Goal: Task Accomplishment & Management: Manage account settings

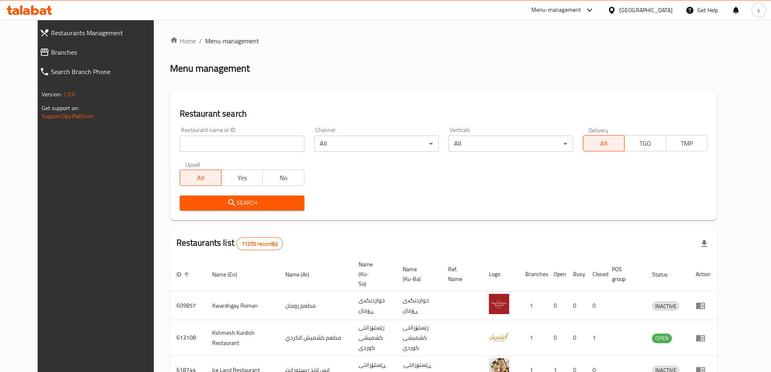
click at [181, 152] on div "Restaurant name or ID Restaurant name or ID" at bounding box center [242, 139] width 134 height 34
click at [185, 141] on input "search" at bounding box center [242, 144] width 125 height 16
paste input "De Fermo"
type input "De Fermo"
click at [199, 198] on span "Search" at bounding box center [242, 203] width 112 height 10
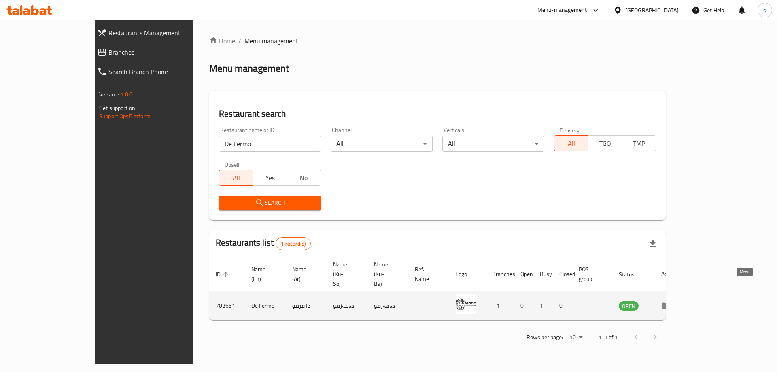
click at [671, 301] on icon "enhanced table" at bounding box center [666, 306] width 10 height 10
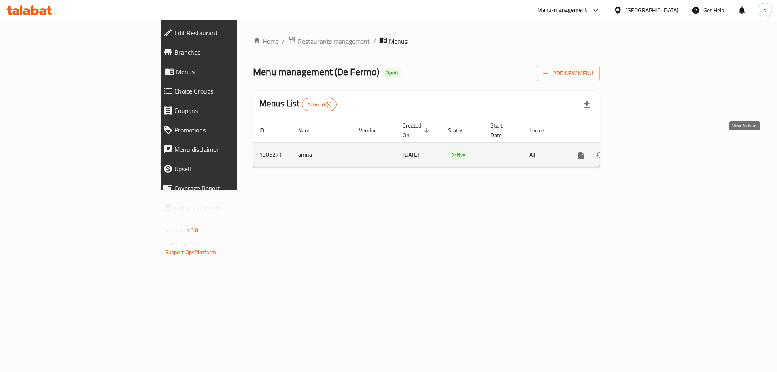
click at [644, 150] on icon "enhanced table" at bounding box center [639, 155] width 10 height 10
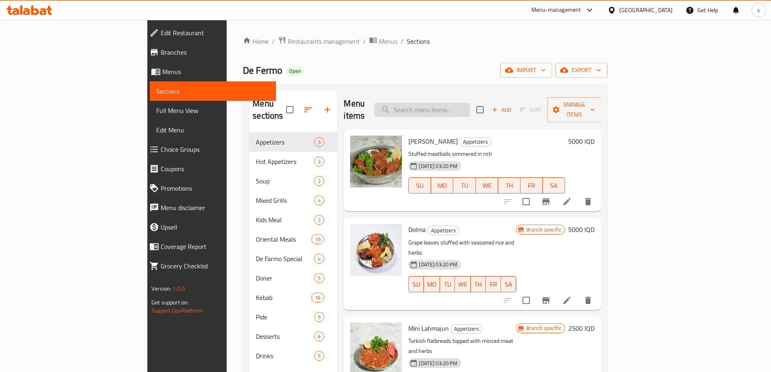
click at [469, 108] on input "search" at bounding box center [422, 110] width 96 height 14
paste input "Beyti Kebab"
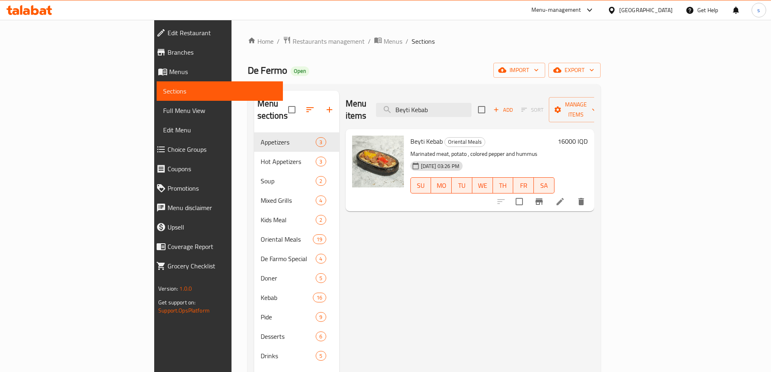
type input "Beyti Kebab"
click at [564, 198] on icon at bounding box center [559, 201] width 7 height 7
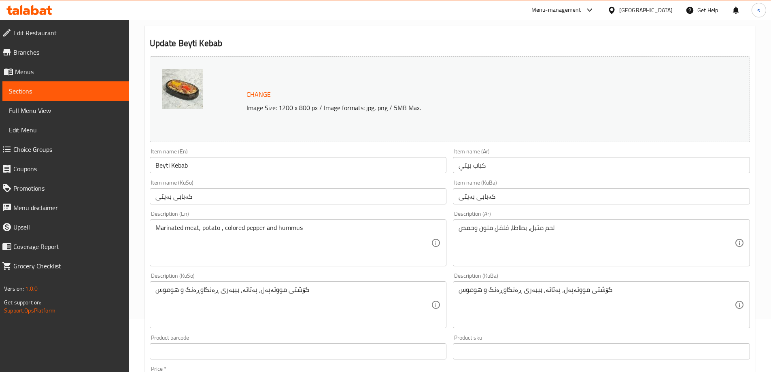
scroll to position [66, 0]
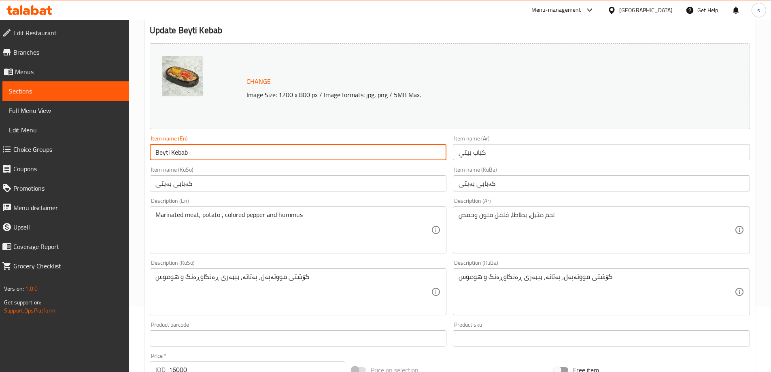
drag, startPoint x: 169, startPoint y: 152, endPoint x: 143, endPoint y: 152, distance: 26.3
click at [143, 152] on div "Home / Restaurants management / Menus / Sections / item / update Oriental Meals…" at bounding box center [450, 282] width 642 height 657
paste input "end"
type input "Beyendi Kebab"
click at [507, 132] on div "Item name (Ar) كباب بيتي Item name (Ar)" at bounding box center [602, 147] width 304 height 31
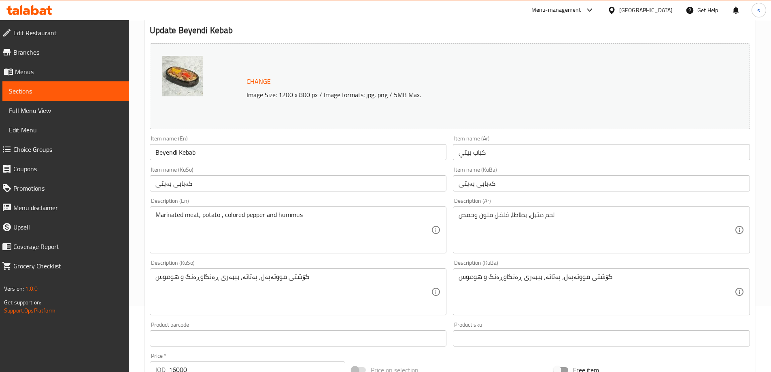
click at [164, 155] on input "Beyendi Kebab" at bounding box center [298, 152] width 297 height 16
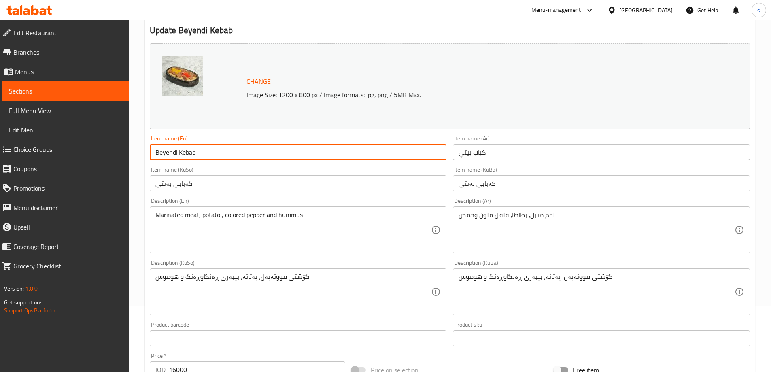
click at [164, 155] on input "Beyendi Kebab" at bounding box center [298, 152] width 297 height 16
click at [209, 156] on input "Beyendi Kebab" at bounding box center [298, 152] width 297 height 16
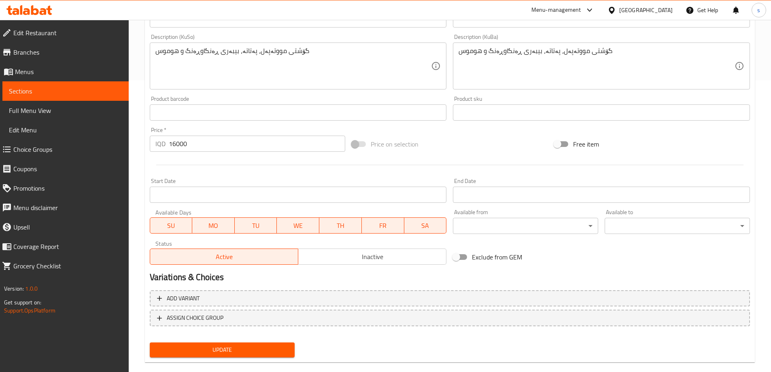
scroll to position [305, 0]
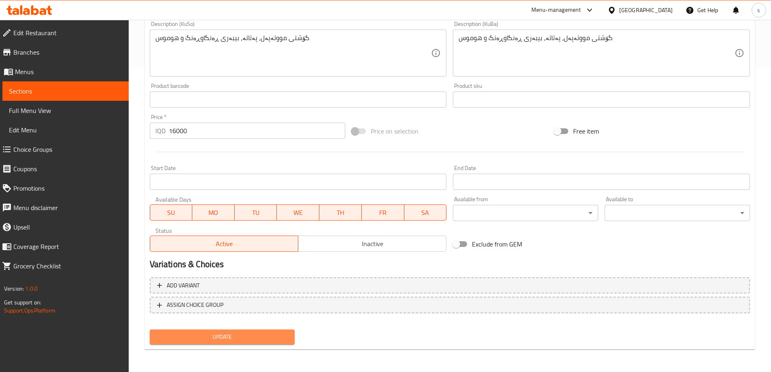
click at [207, 338] on span "Update" at bounding box center [222, 337] width 132 height 10
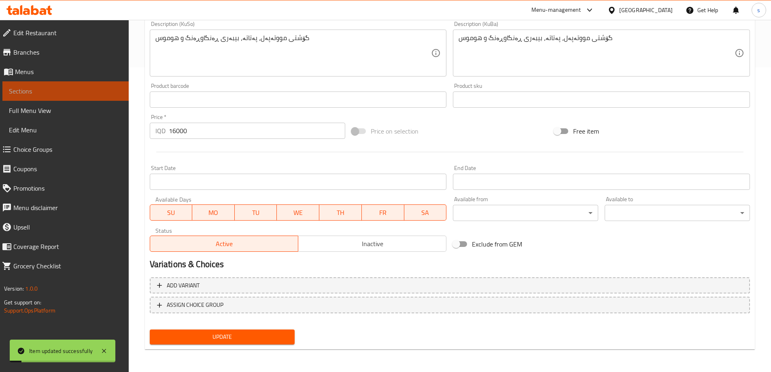
click at [70, 92] on span "Sections" at bounding box center [65, 91] width 113 height 10
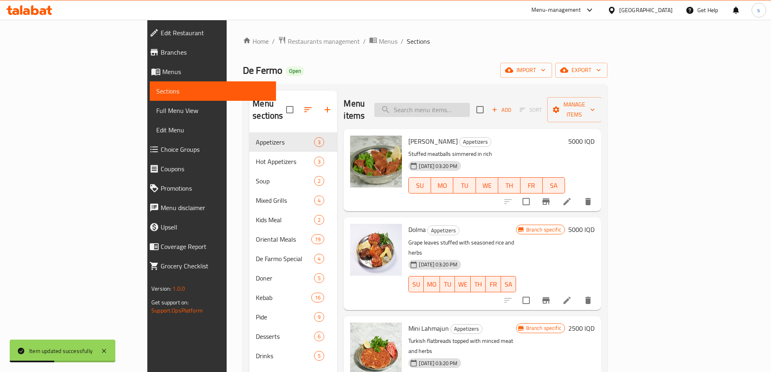
click at [469, 110] on input "search" at bounding box center [422, 110] width 96 height 14
paste input "Chicken In Oven"
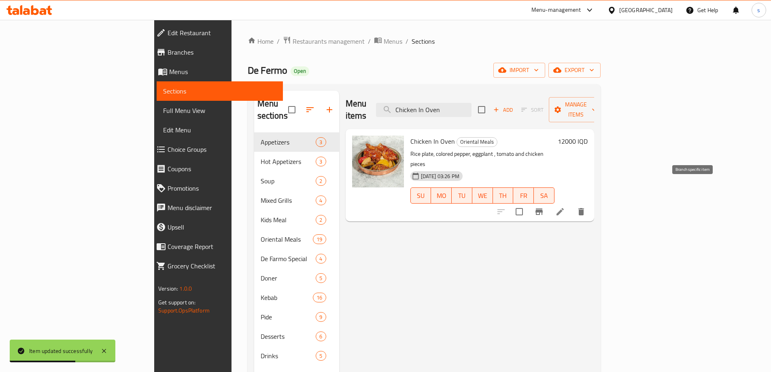
type input "Chicken In Oven"
click at [543, 208] on icon "Branch-specific-item" at bounding box center [538, 211] width 7 height 6
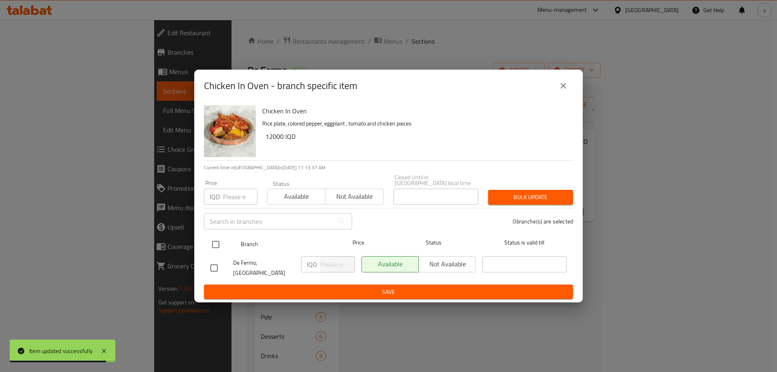
click at [215, 245] on input "checkbox" at bounding box center [215, 244] width 17 height 17
checkbox input "true"
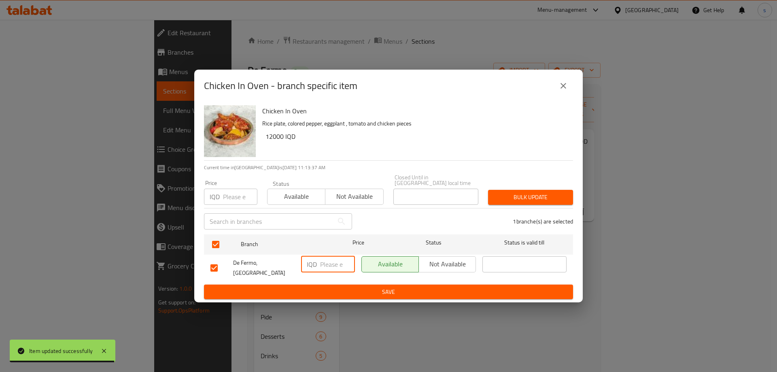
click at [331, 270] on input "number" at bounding box center [337, 264] width 35 height 16
type input "15000"
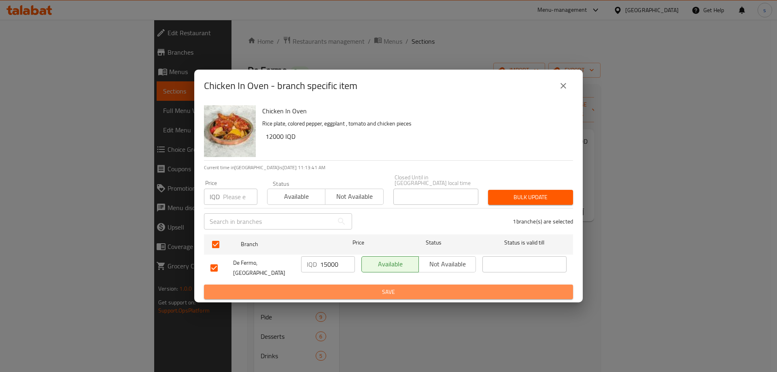
click at [346, 292] on button "Save" at bounding box center [388, 292] width 369 height 15
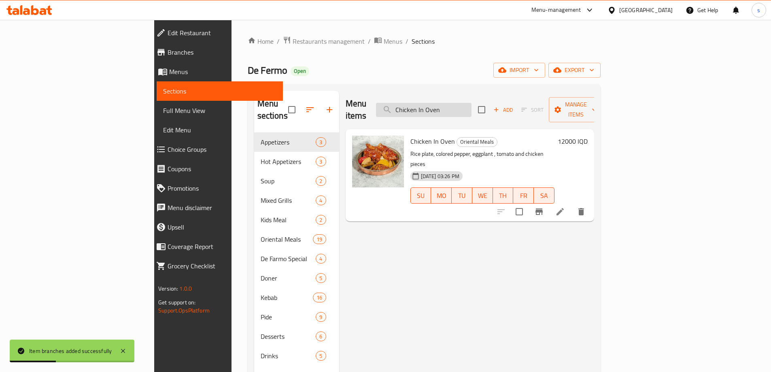
paste input "Mini Lahmaju"
drag, startPoint x: 505, startPoint y: 102, endPoint x: 438, endPoint y: 106, distance: 66.5
click at [438, 106] on input "Mini Lahmajun" at bounding box center [424, 110] width 96 height 14
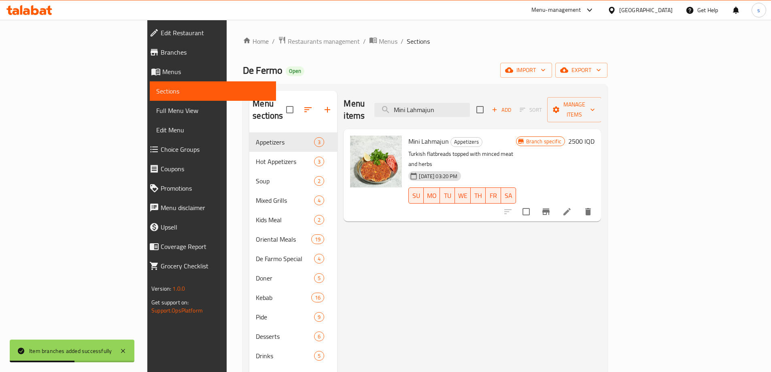
type input "Mini Lahmajun"
click at [550, 208] on icon "Branch-specific-item" at bounding box center [545, 211] width 7 height 6
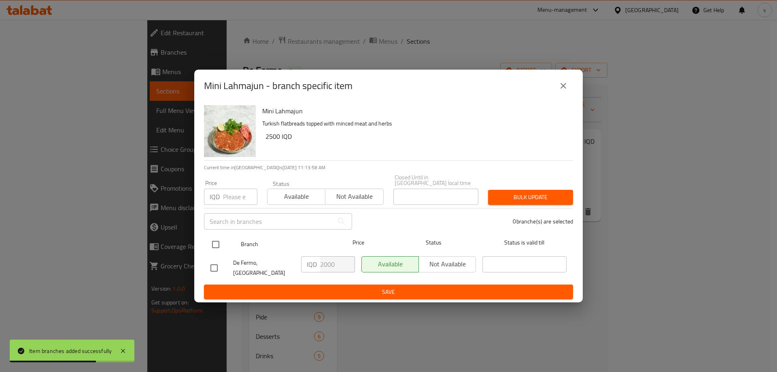
click at [213, 244] on input "checkbox" at bounding box center [215, 244] width 17 height 17
checkbox input "true"
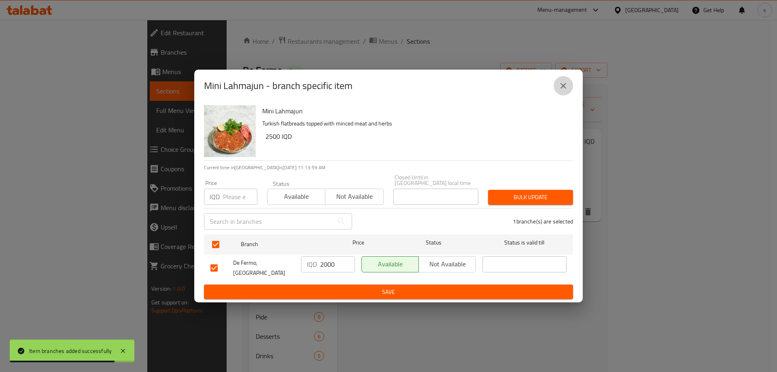
click at [559, 91] on icon "close" at bounding box center [564, 86] width 10 height 10
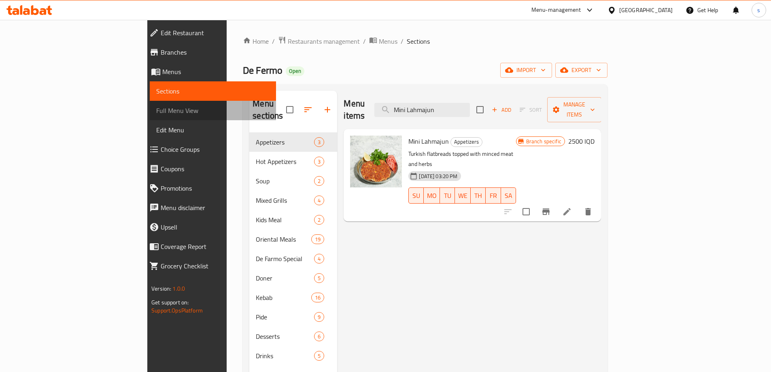
click at [156, 115] on span "Full Menu View" at bounding box center [212, 111] width 113 height 10
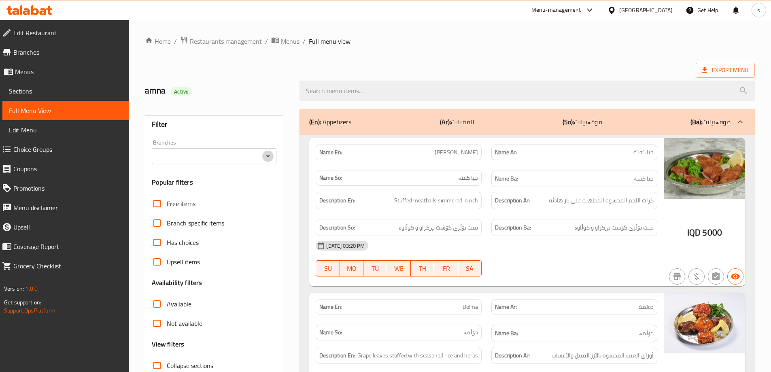
click at [263, 159] on icon "Open" at bounding box center [268, 156] width 10 height 10
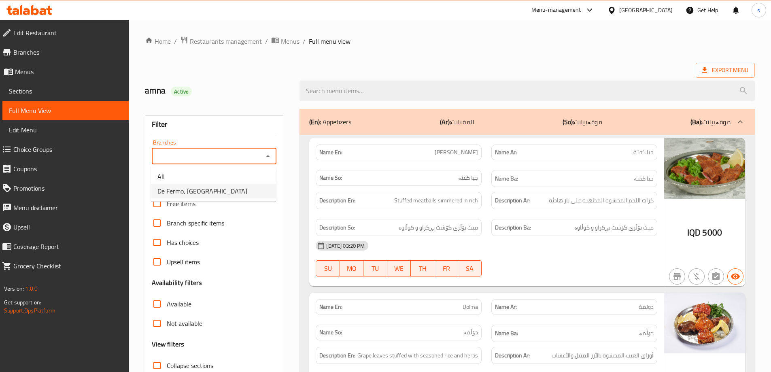
click at [260, 184] on li "De Fermo, [GEOGRAPHIC_DATA]" at bounding box center [213, 191] width 125 height 15
type input "De Fermo, [GEOGRAPHIC_DATA]"
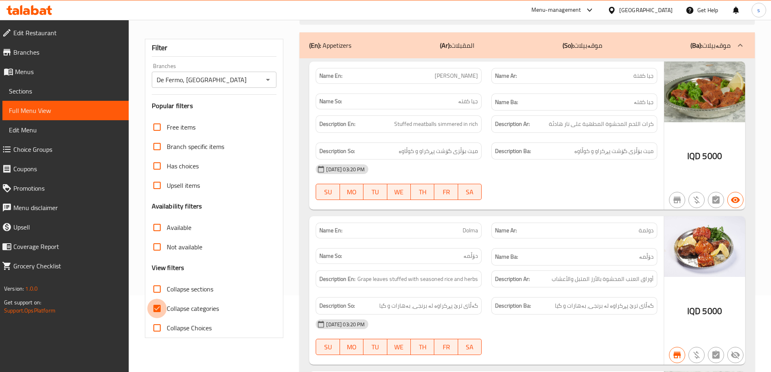
click at [158, 308] on input "Collapse categories" at bounding box center [156, 308] width 19 height 19
checkbox input "false"
click at [157, 282] on input "Collapse sections" at bounding box center [156, 288] width 19 height 19
checkbox input "true"
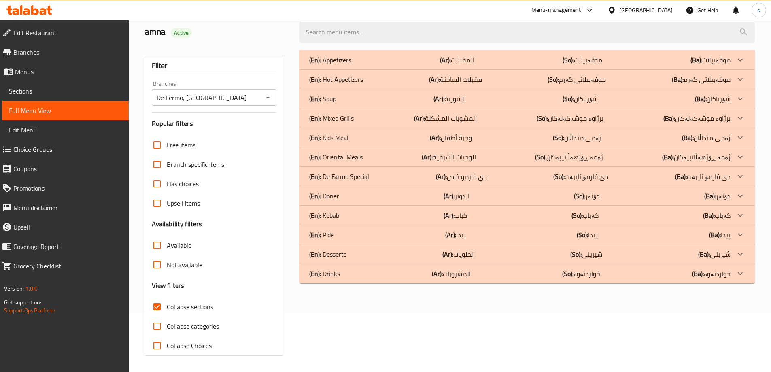
scroll to position [0, 0]
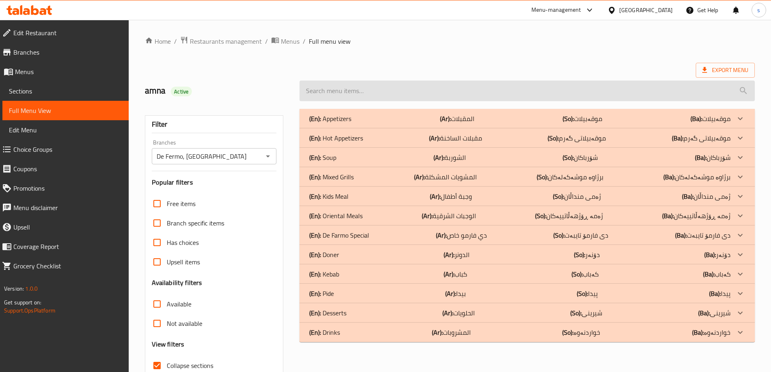
click at [380, 89] on input "search" at bounding box center [526, 91] width 455 height 21
paste input "Beyendi Kebab"
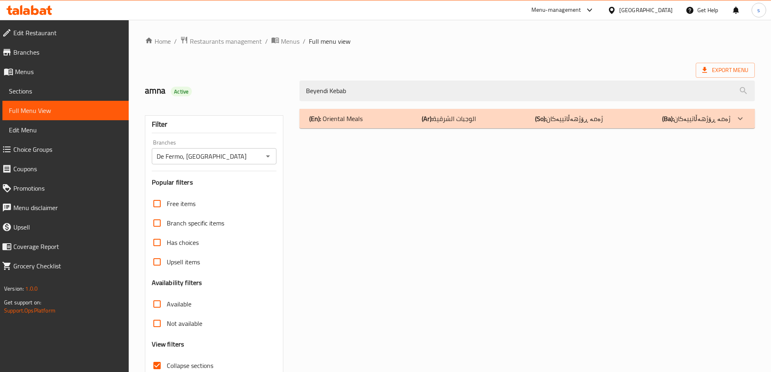
click at [375, 122] on div "(En): Oriental Meals (Ar): الوجبات الشرقية (So): ژەمە ڕۆژهەڵاتییەکان (Ba): ژەمە…" at bounding box center [519, 119] width 421 height 10
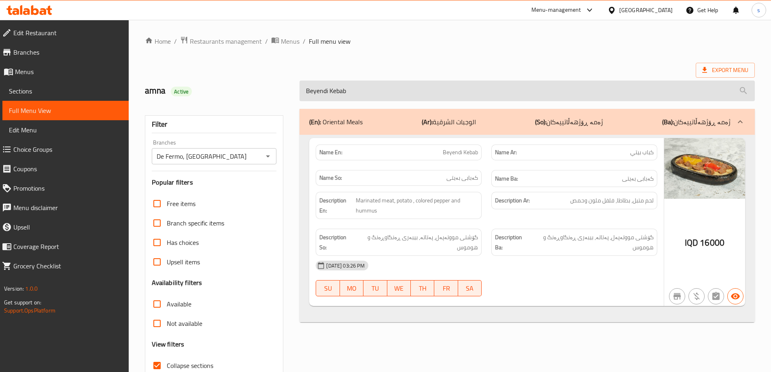
drag, startPoint x: 371, startPoint y: 91, endPoint x: 303, endPoint y: 91, distance: 68.4
click at [303, 91] on input "Beyendi Kebab" at bounding box center [526, 91] width 455 height 21
paste input "Chicken In Oven"
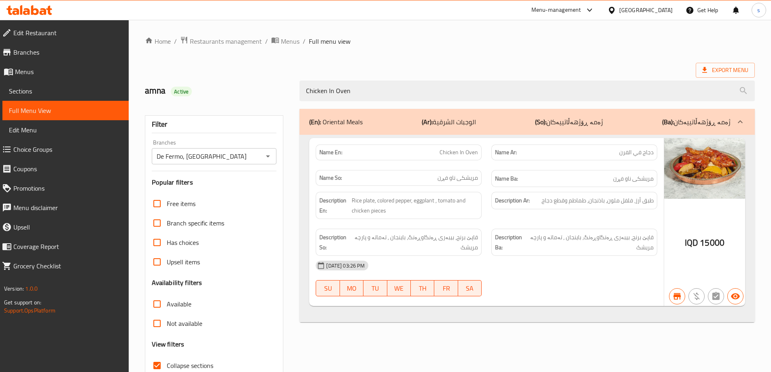
drag, startPoint x: 356, startPoint y: 88, endPoint x: 288, endPoint y: 88, distance: 68.0
click at [288, 88] on div "amna Active Chicken In Oven" at bounding box center [450, 91] width 620 height 36
paste input "Mini Lahmaju"
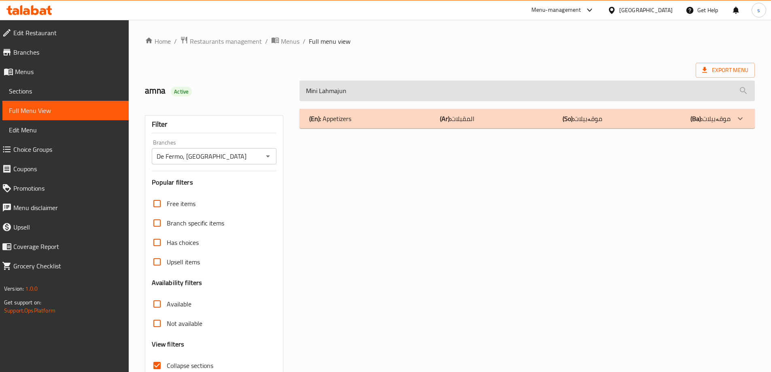
click at [361, 96] on input "Mini Lahmajun" at bounding box center [526, 91] width 455 height 21
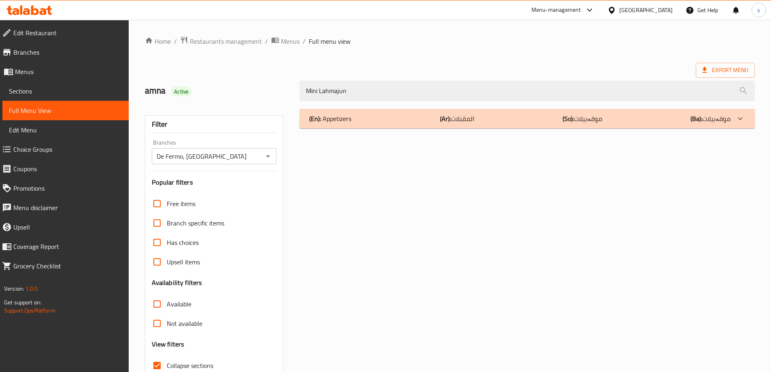
type input "Mini Lahmajun"
click at [359, 111] on div "(En): Appetizers (Ar): المقبلات (So): موقەبیلات (Ba): موقەبیلات" at bounding box center [526, 118] width 455 height 19
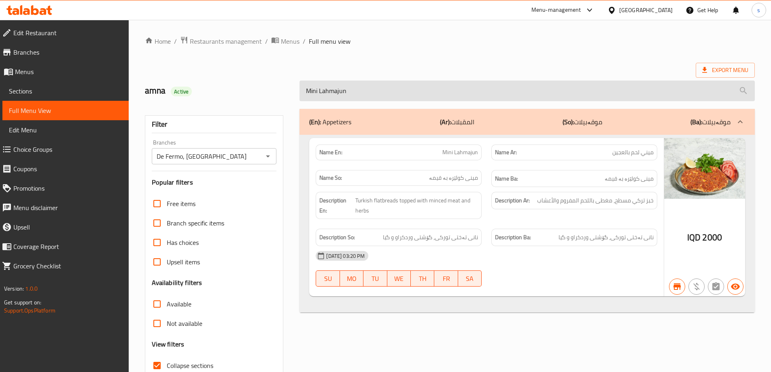
click at [372, 86] on input "Mini Lahmajun" at bounding box center [526, 91] width 455 height 21
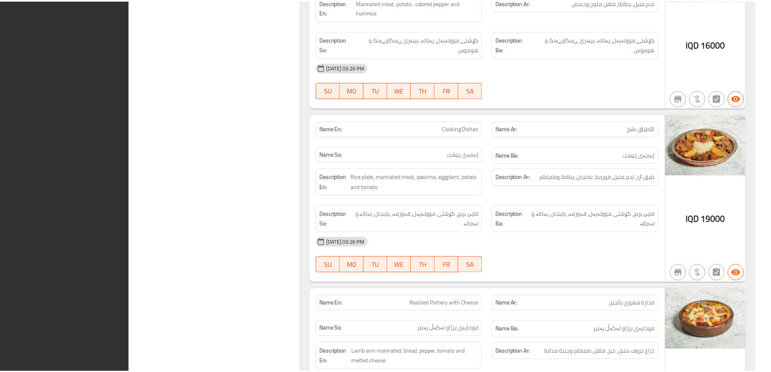
scroll to position [3708, 0]
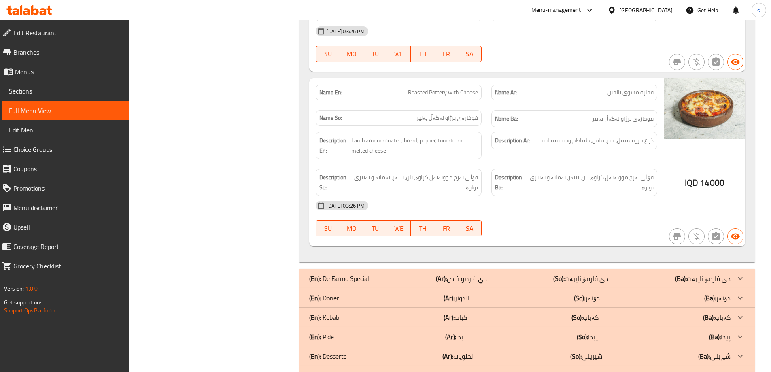
click at [43, 8] on icon at bounding box center [43, 11] width 7 height 7
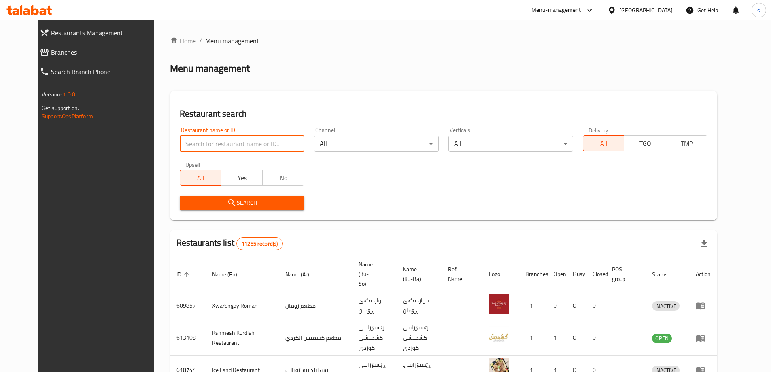
click at [187, 137] on input "search" at bounding box center [242, 144] width 125 height 16
paste input "Grabbz"
type input "Grabbz"
click button "Search" at bounding box center [242, 202] width 125 height 15
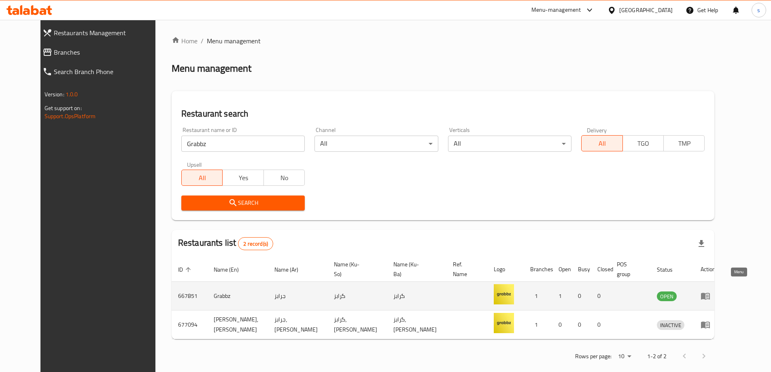
click at [710, 291] on icon "enhanced table" at bounding box center [706, 296] width 10 height 10
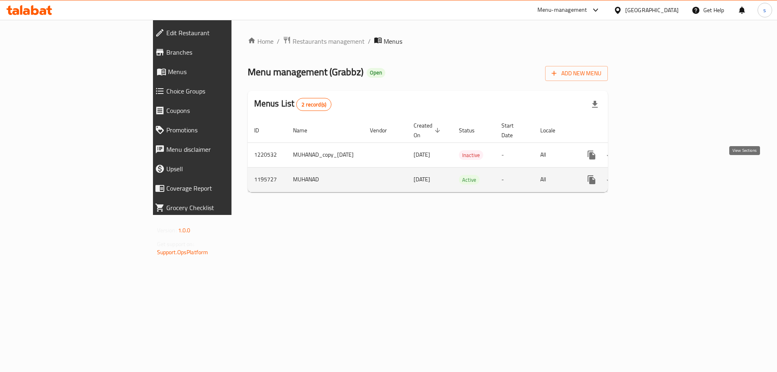
click at [654, 176] on icon "enhanced table" at bounding box center [649, 179] width 7 height 7
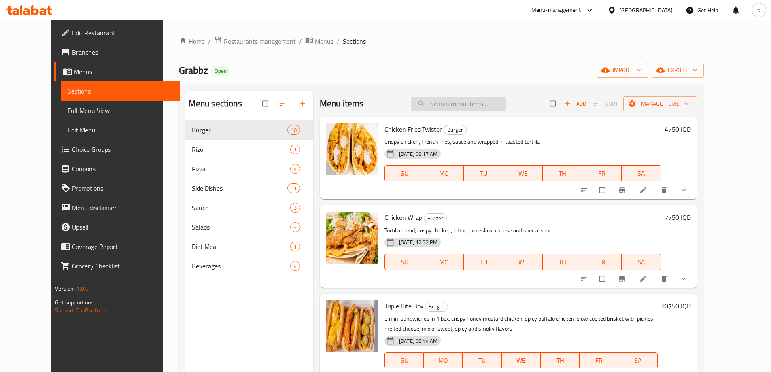
click at [458, 105] on input "search" at bounding box center [459, 104] width 96 height 14
paste input "Triple Bite Box"
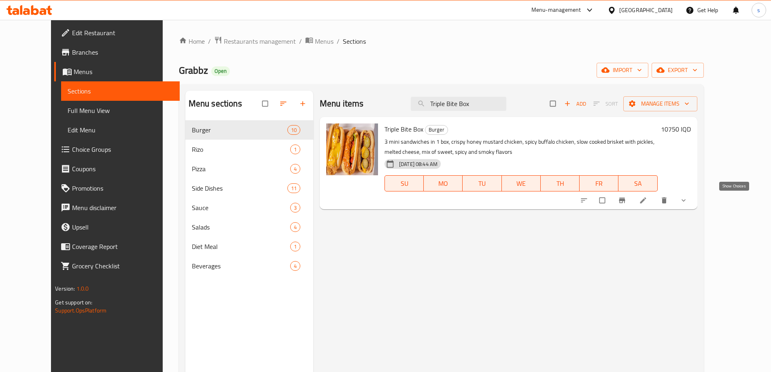
type input "Triple Bite Box"
click at [686, 200] on icon "show more" at bounding box center [684, 200] width 4 height 2
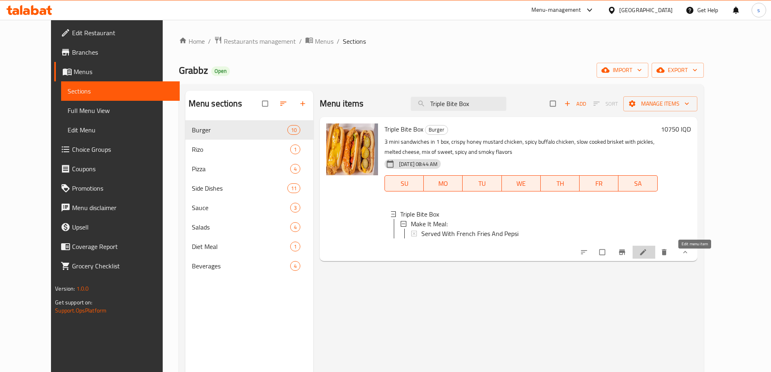
click at [646, 255] on icon at bounding box center [643, 252] width 6 height 6
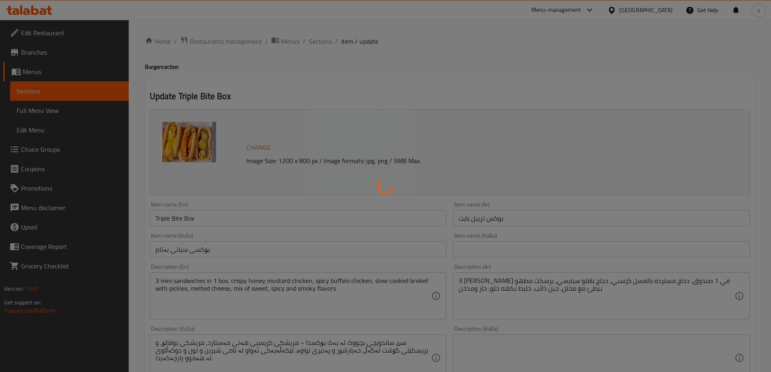
type input "اجعلها وجبة:"
type input "بیکە بە ژەم:"
type input "0"
type input "1"
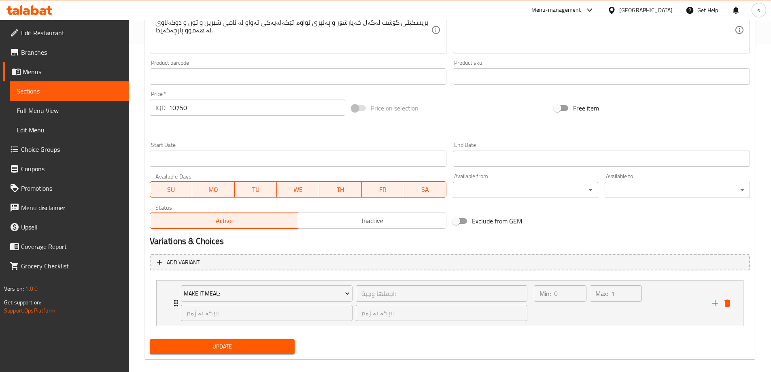
scroll to position [338, 0]
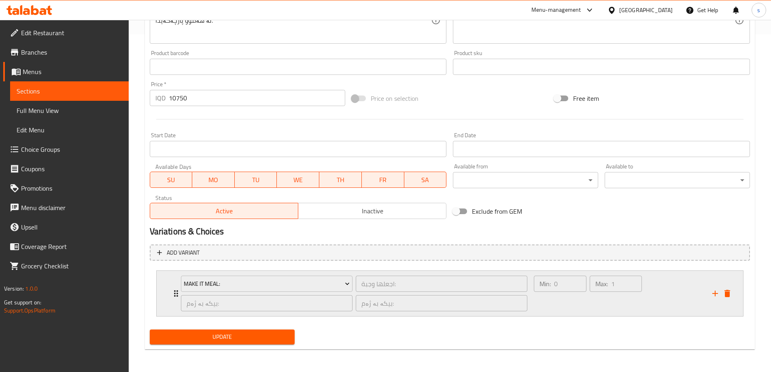
click at [592, 306] on div "Max: 1 ​" at bounding box center [615, 293] width 55 height 39
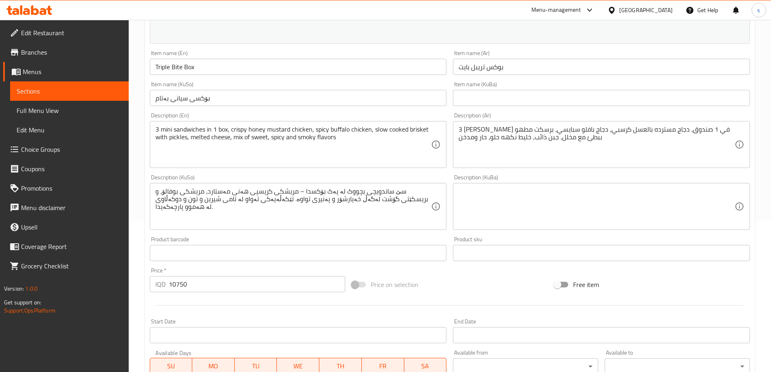
scroll to position [121, 0]
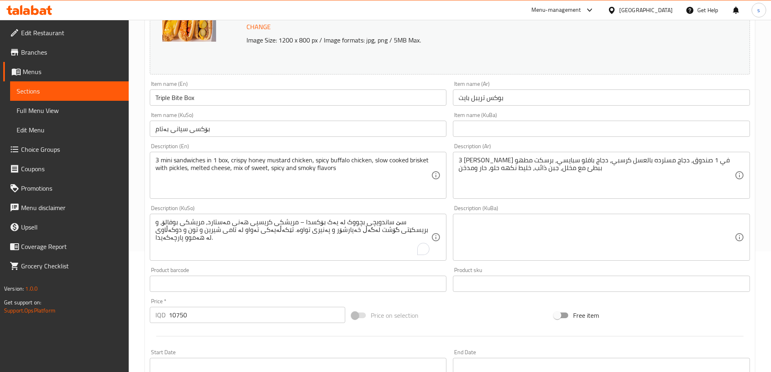
click at [417, 249] on div at bounding box center [423, 249] width 12 height 12
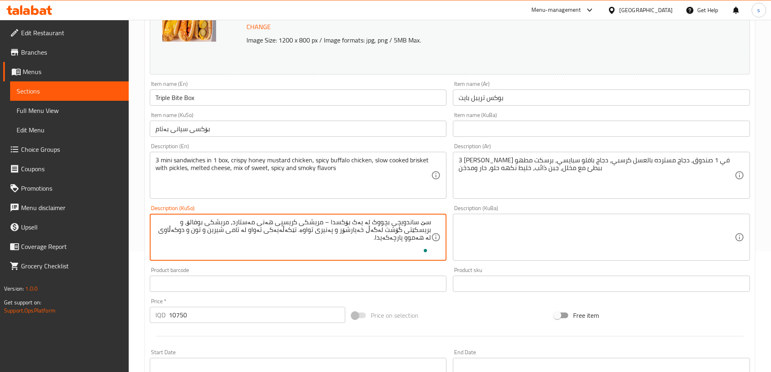
drag, startPoint x: 423, startPoint y: 221, endPoint x: 444, endPoint y: 222, distance: 21.1
click at [444, 222] on div "سێ ساندویچی بچووک لە یەک بۆکسدا – مریشکی کریسپی هەنی مەستارد، مریشکی بوفالۆ، و …" at bounding box center [298, 237] width 297 height 47
click at [418, 223] on textarea "3 ساندویچی بچووک لە یەک بۆکسدا – مریشکی کریسپی هەنی مەستارد، مریشکی بوفالۆ، و ب…" at bounding box center [293, 237] width 276 height 38
drag, startPoint x: 367, startPoint y: 222, endPoint x: 375, endPoint y: 222, distance: 8.1
click at [375, 222] on textarea "3 سەندویچی مینی لە یەک بۆکسدا – مریشکی کریسپی هەنی مەستارد، مریشکی بوفالۆ، و بر…" at bounding box center [293, 237] width 276 height 38
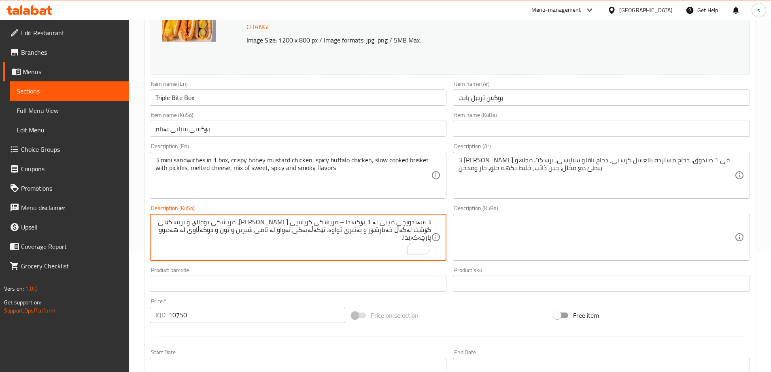
drag, startPoint x: 344, startPoint y: 222, endPoint x: 349, endPoint y: 222, distance: 4.5
click at [349, 222] on textarea "3 سەندویچی مینی لە 1 بۆکسدا – مریشکی کریسپی هەنی مەستارد، مریشکی بوفالۆ، و بریس…" at bounding box center [293, 237] width 276 height 38
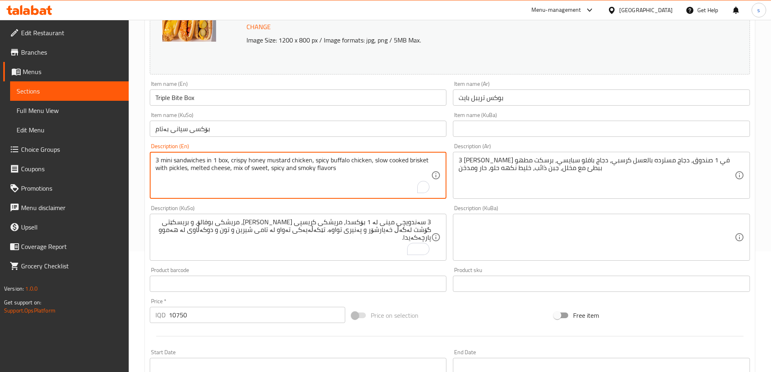
drag, startPoint x: 249, startPoint y: 158, endPoint x: 289, endPoint y: 159, distance: 39.7
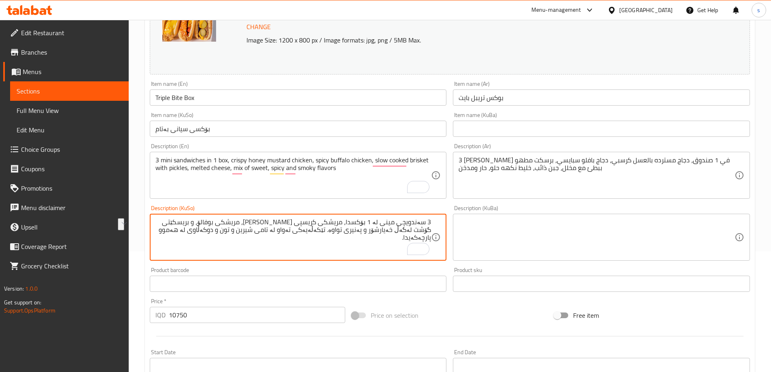
drag, startPoint x: 297, startPoint y: 223, endPoint x: 260, endPoint y: 223, distance: 37.2
paste textarea "خەردەل بە هەنگوین"
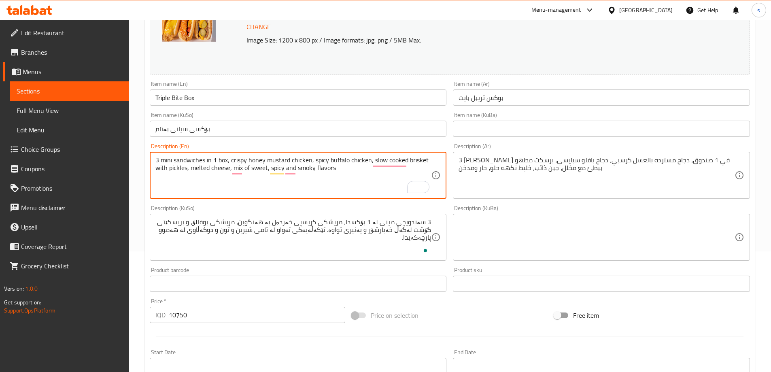
click at [333, 162] on textarea "3 mini sandwiches in 1 box, crispy honey mustard chicken, spicy buffalo chicken…" at bounding box center [293, 175] width 276 height 38
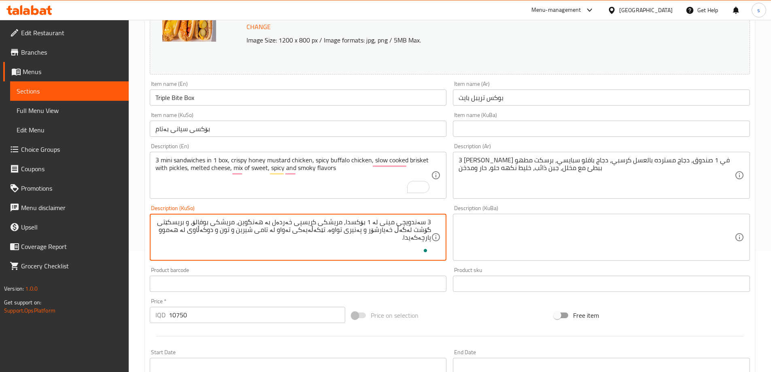
click at [300, 250] on textarea "3 سەندویچی مینی لە 1 بۆکسدا، مریشکی کریسپی خەردەل بە هەنگوین، مریشکی بوفالۆ، و …" at bounding box center [293, 237] width 276 height 38
paste textarea "مینی ساندویچ لە 1 سندووق، مریشکی موستاردی هەنگوینی کریسپی، مریشکی بافڵۆوی تیژ، …"
drag, startPoint x: 389, startPoint y: 225, endPoint x: 409, endPoint y: 221, distance: 21.0
click at [409, 221] on textarea "3 مینی ساندویچ لە 1 سندووق، مریشکی موستاردی هەنگوینی کریسپی، مریشکی بافڵۆوی تیژ…" at bounding box center [293, 237] width 276 height 38
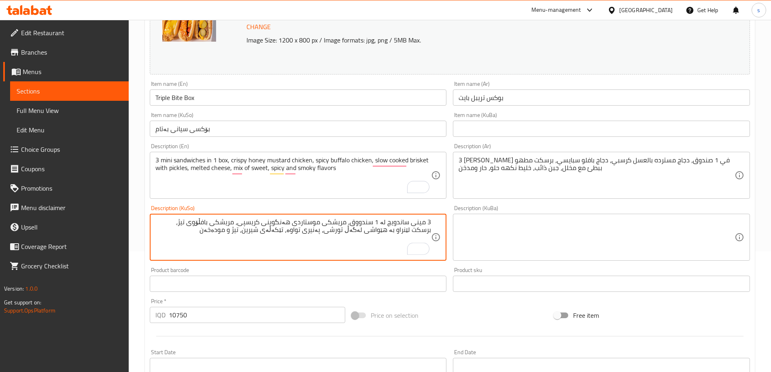
click at [403, 224] on textarea "3 مینی ساندویچ لە 1 سندووق، مریشکی موستاردی هەنگوینی کریسپی، مریشکی بافڵۆوی تیژ…" at bounding box center [293, 237] width 276 height 38
drag, startPoint x: 322, startPoint y: 222, endPoint x: 268, endPoint y: 220, distance: 53.4
click at [268, 220] on textarea "3 مینی سەندویچ لە 1 سندووق، مریشکی موستاردی هەنگوینی کریسپی، مریشکی بافڵۆوی تیژ…" at bounding box center [293, 237] width 276 height 38
paste textarea "خەردەل بە هەنگوین"
click at [209, 227] on textarea "3 مینی سەندویچ لە 1 سندووق، مریشکی خەردەل بە هەنگوینی کریسپی، مریشکی بافڵۆوی تی…" at bounding box center [293, 237] width 276 height 38
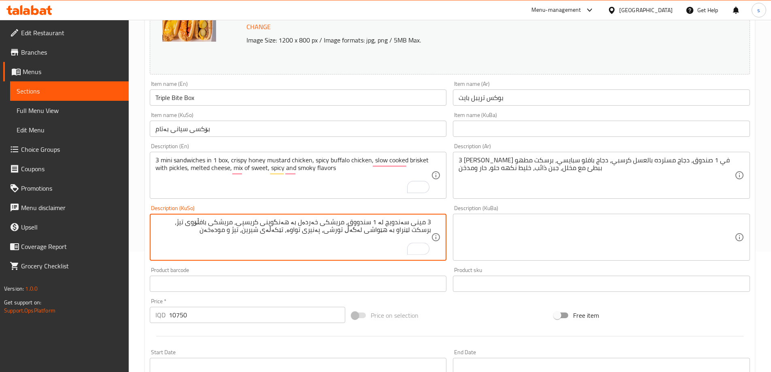
click at [209, 227] on textarea "3 مینی سەندویچ لە 1 سندووق، مریشکی خەردەل بە هەنگوینی کریسپی، مریشکی بافڵۆوی تی…" at bounding box center [293, 237] width 276 height 38
drag, startPoint x: 202, startPoint y: 225, endPoint x: 218, endPoint y: 226, distance: 16.2
click at [218, 226] on textarea "3 مینی سەندویچ لە 1 سندووق، مریشکی خەردەل بە هەنگوینی کریسپی، مریشکی بافڵۆوی تی…" at bounding box center [293, 237] width 276 height 38
paste textarea "ەفە"
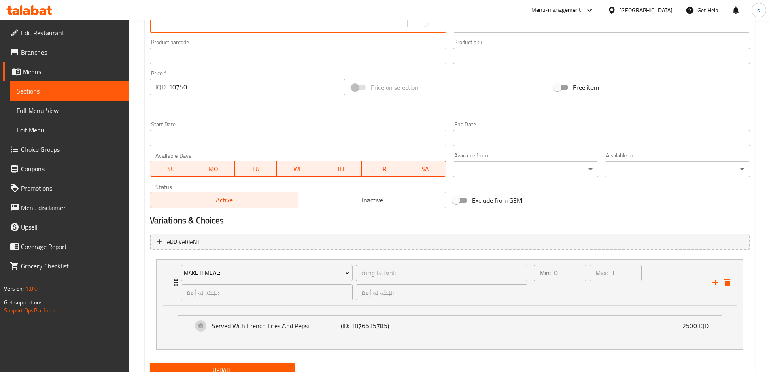
scroll to position [382, 0]
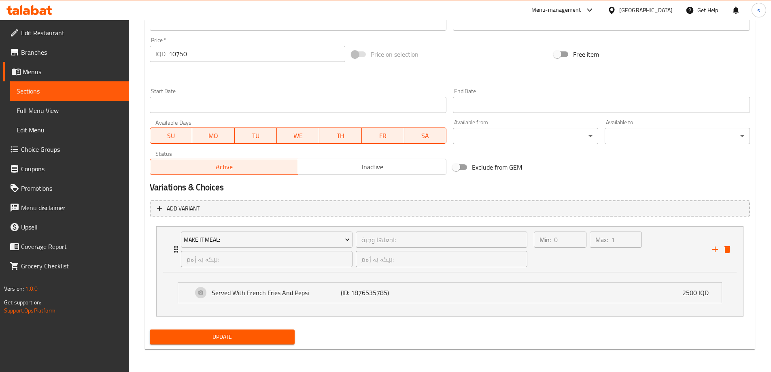
type textarea "3 مینی سەندویچ لە 1 سندووق، مریشکی خەردەل بە هەنگوینی کریسپی، مریشکی بەفەڵۆوی ت…"
click at [193, 334] on span "Update" at bounding box center [222, 337] width 132 height 10
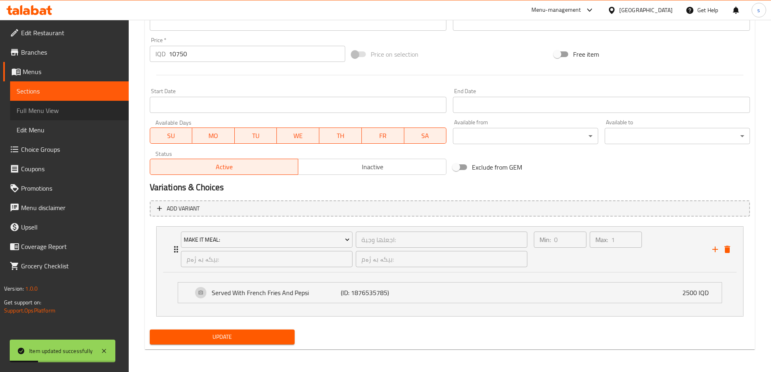
click at [76, 110] on span "Full Menu View" at bounding box center [70, 111] width 106 height 10
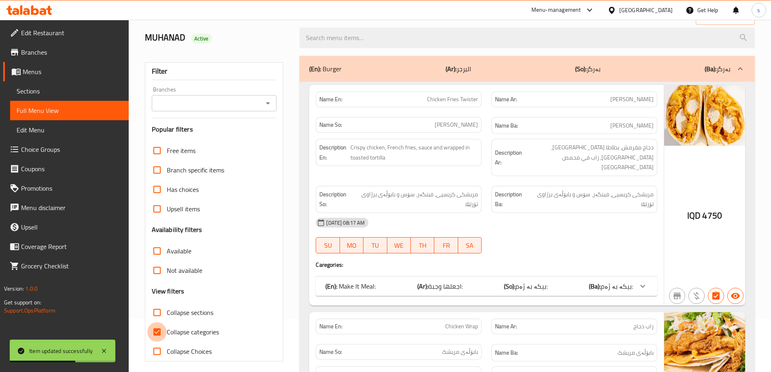
click at [158, 335] on input "Collapse categories" at bounding box center [156, 331] width 19 height 19
checkbox input "false"
click at [158, 306] on input "Collapse sections" at bounding box center [156, 312] width 19 height 19
checkbox input "true"
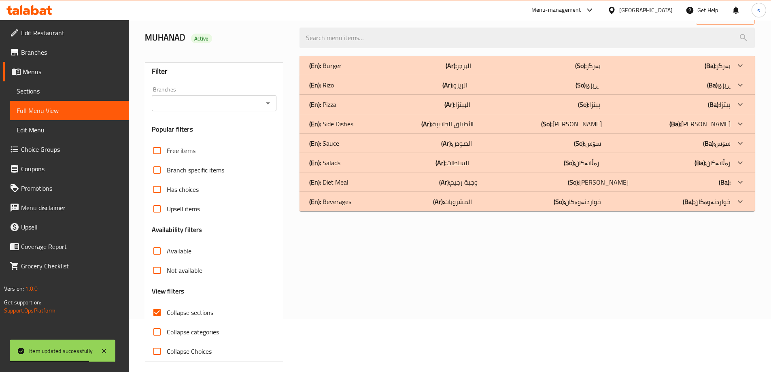
click at [225, 104] on input "Branches" at bounding box center [207, 103] width 107 height 11
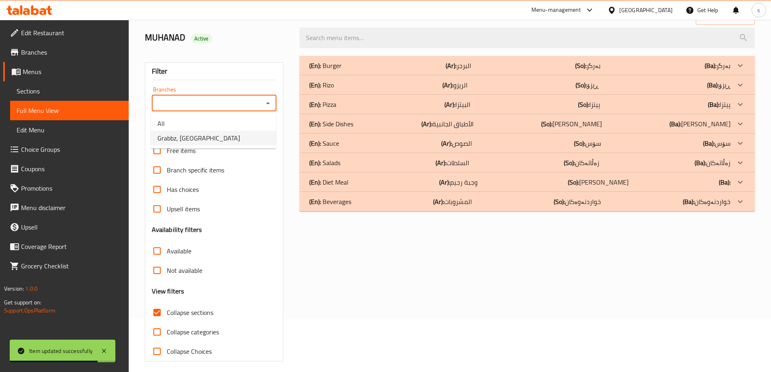
click at [227, 136] on li "Grabbz, Suli Heights" at bounding box center [213, 138] width 125 height 15
type input "Grabbz, Suli Heights"
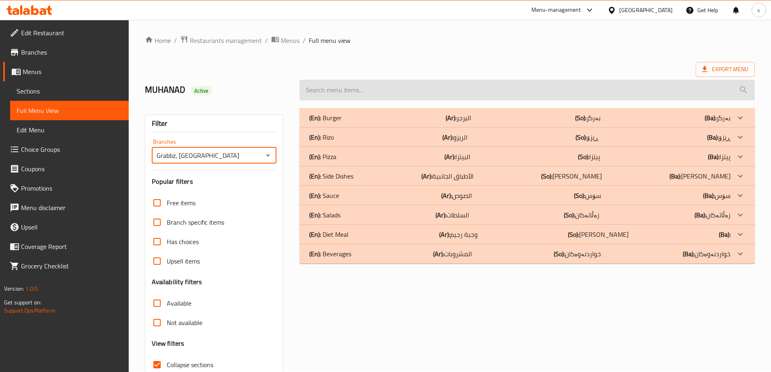
click at [361, 99] on input "search" at bounding box center [526, 90] width 455 height 21
paste input "Triple Bite Box"
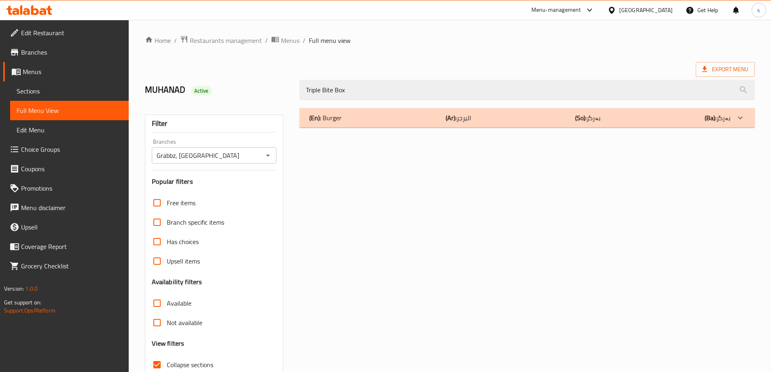
type input "Triple Bite Box"
click at [374, 122] on div "(En): Burger (Ar): البرجر (So): بەرگر (Ba): بەرگر" at bounding box center [519, 118] width 421 height 10
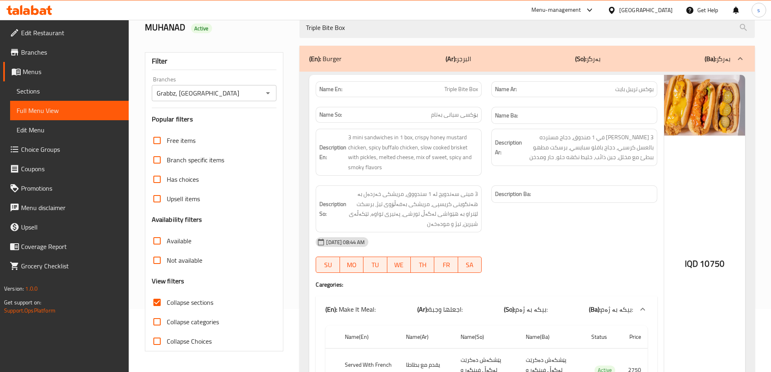
scroll to position [62, 0]
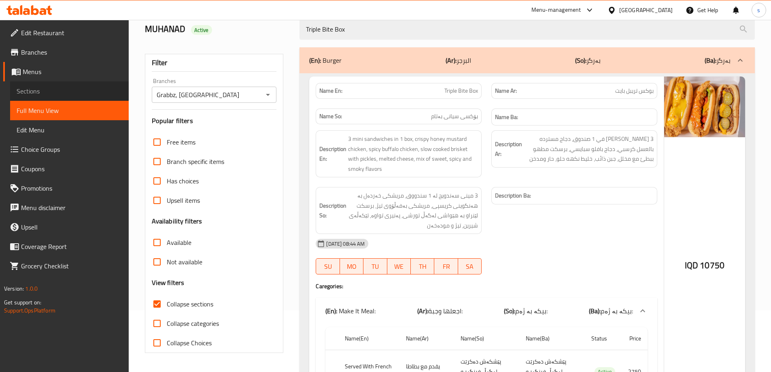
click at [70, 94] on span "Sections" at bounding box center [70, 91] width 106 height 10
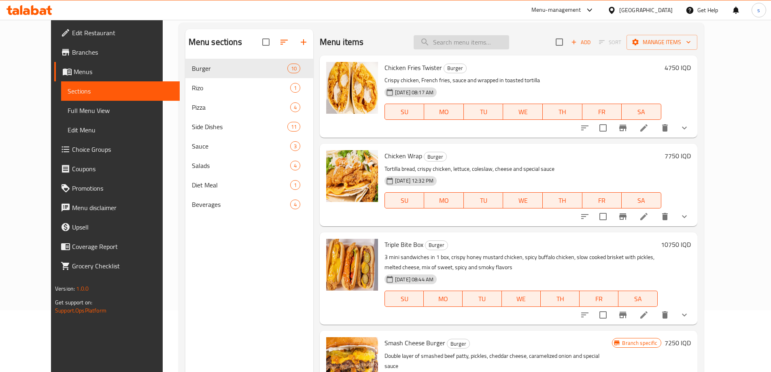
click at [474, 39] on input "search" at bounding box center [462, 42] width 96 height 14
paste input "Triple Bite Box"
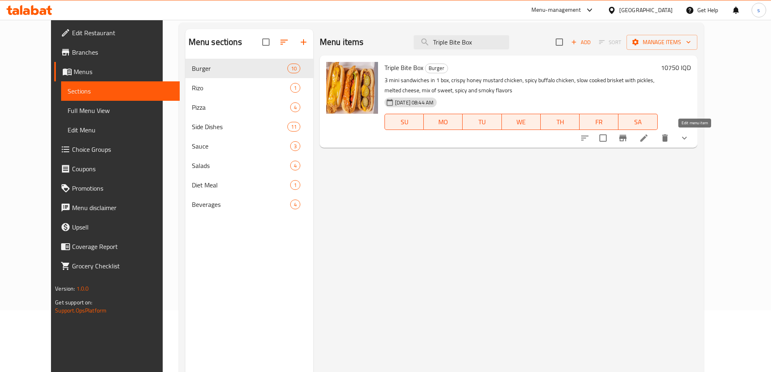
type input "Triple Bite Box"
click at [649, 143] on icon at bounding box center [644, 138] width 10 height 10
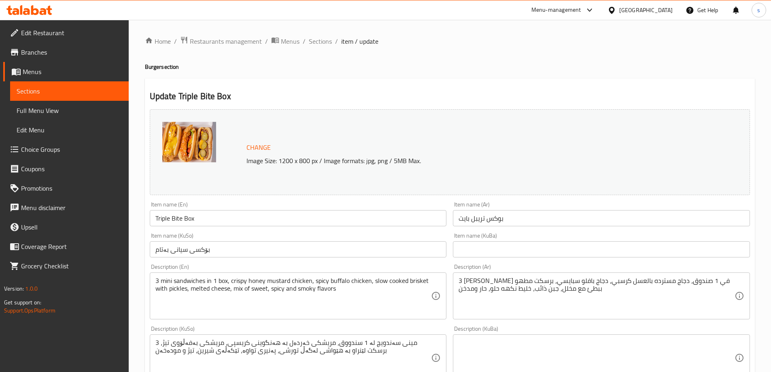
click at [309, 256] on input "بۆکسی سیانی بەتام" at bounding box center [298, 249] width 297 height 16
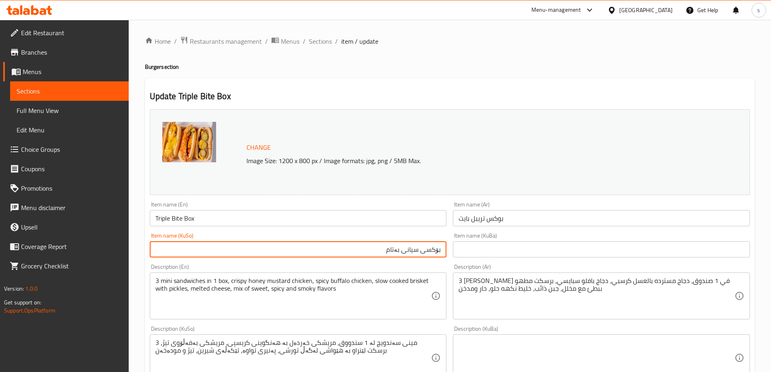
click at [162, 219] on input "Triple Bite Box" at bounding box center [298, 218] width 297 height 16
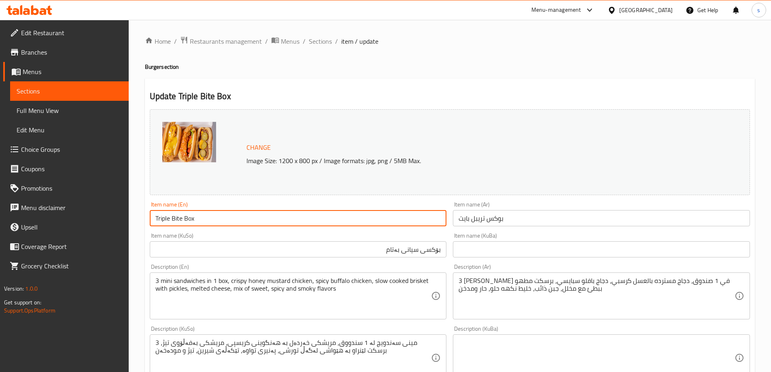
click at [162, 219] on input "Triple Bite Box" at bounding box center [298, 218] width 297 height 16
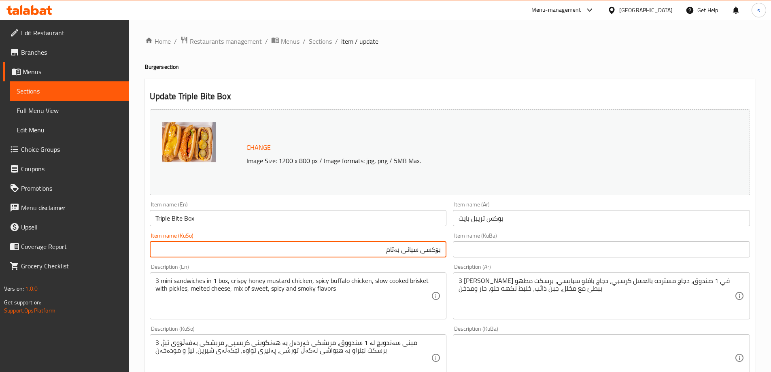
drag, startPoint x: 420, startPoint y: 249, endPoint x: 403, endPoint y: 251, distance: 17.1
click at [403, 251] on input "بۆکسی سیانی بەتام" at bounding box center [298, 249] width 297 height 16
paste input "ریپڵی"
drag, startPoint x: 387, startPoint y: 252, endPoint x: 400, endPoint y: 252, distance: 13.4
click at [400, 252] on input "بۆکسی تریپڵی بەتام" at bounding box center [298, 249] width 297 height 16
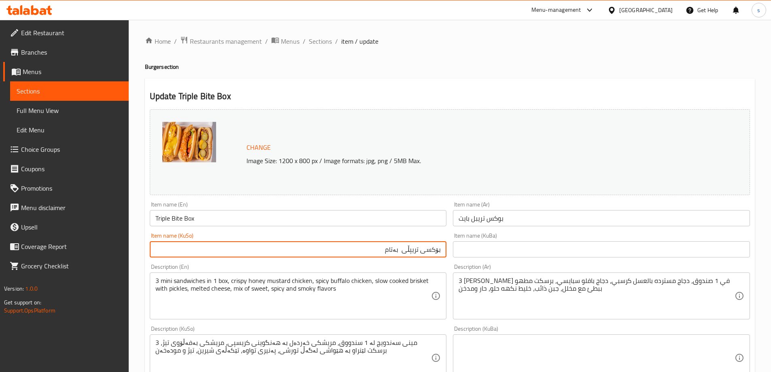
paste input "ایت"
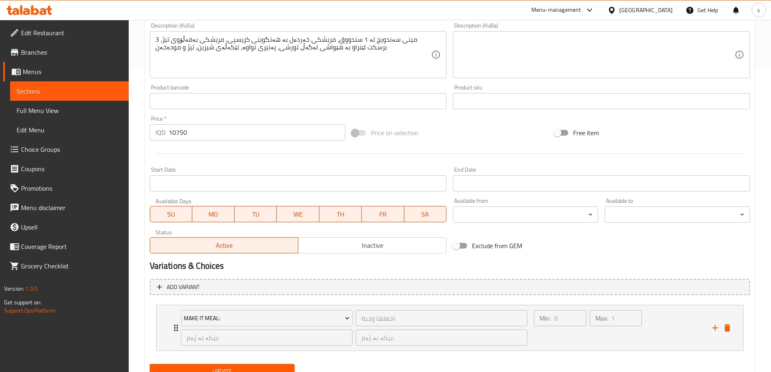
scroll to position [338, 0]
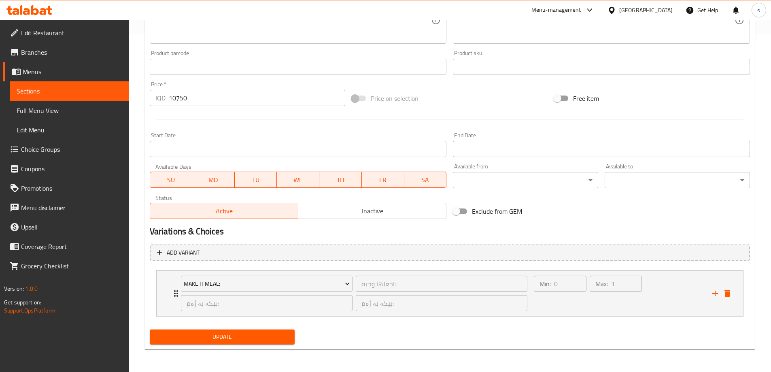
type input "بۆکسی تریپڵی بایت"
click at [185, 340] on span "Update" at bounding box center [222, 337] width 132 height 10
click at [60, 116] on link "Full Menu View" at bounding box center [69, 110] width 119 height 19
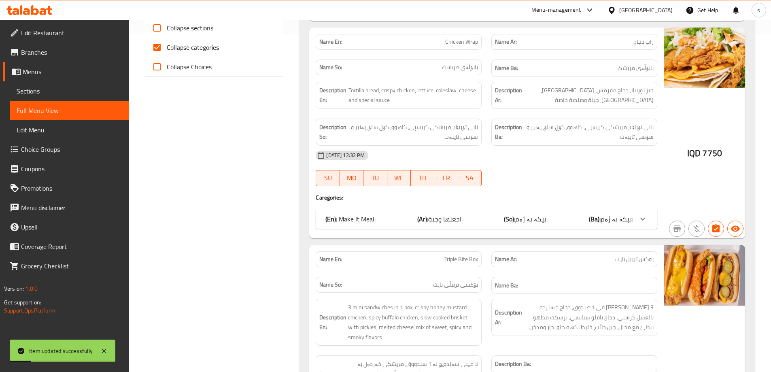
drag, startPoint x: 159, startPoint y: 48, endPoint x: 157, endPoint y: 35, distance: 12.7
click at [159, 47] on input "Collapse categories" at bounding box center [156, 47] width 19 height 19
checkbox input "false"
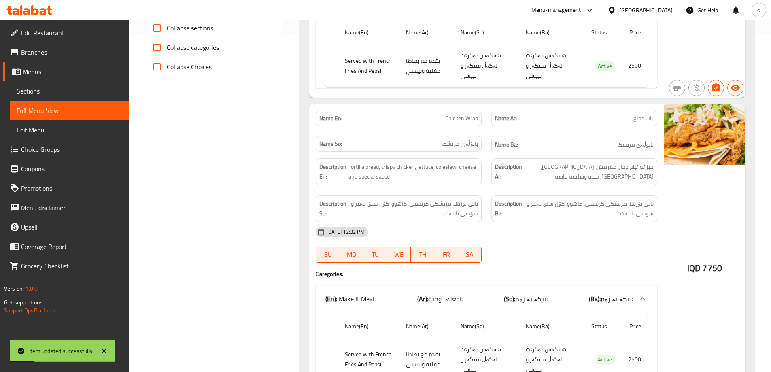
click at [157, 34] on input "Collapse sections" at bounding box center [156, 27] width 19 height 19
checkbox input "true"
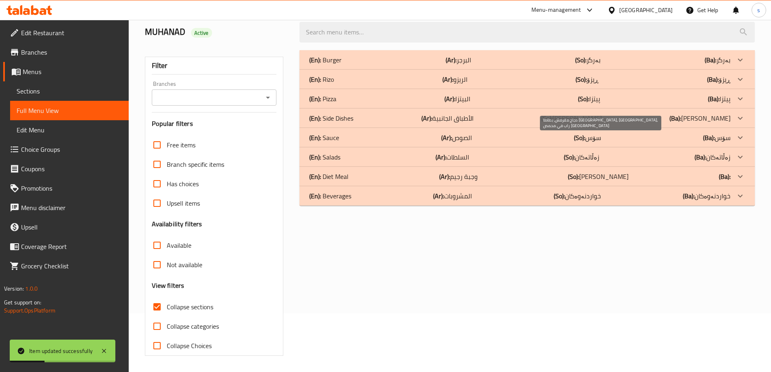
scroll to position [59, 0]
click at [270, 96] on icon "Open" at bounding box center [268, 98] width 10 height 10
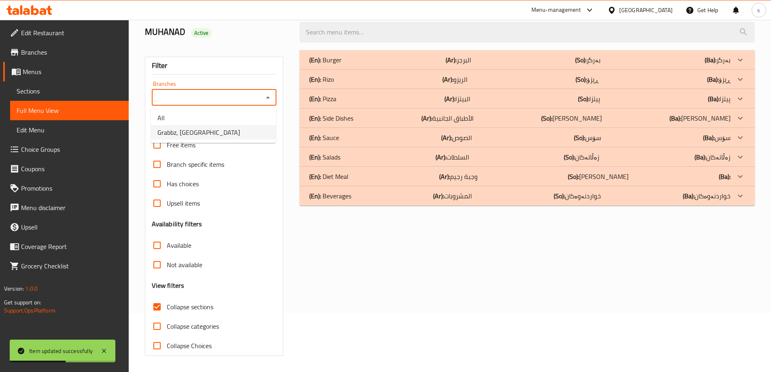
click at [260, 128] on li "Grabbz, Suli Heights" at bounding box center [213, 132] width 125 height 15
type input "Grabbz, Suli Heights"
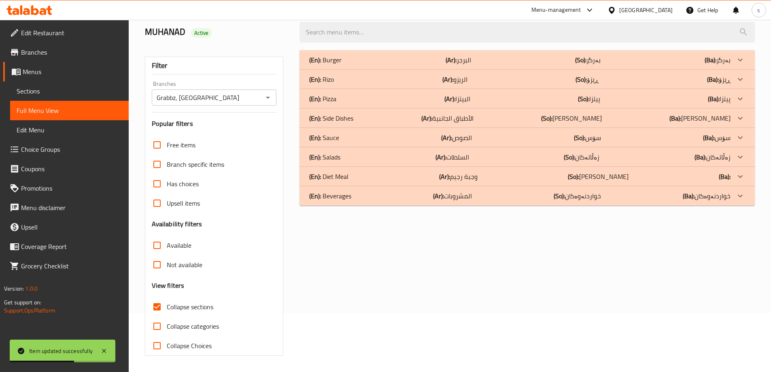
click at [376, 19] on div "Menu-management Iraq Get Help s" at bounding box center [385, 9] width 771 height 19
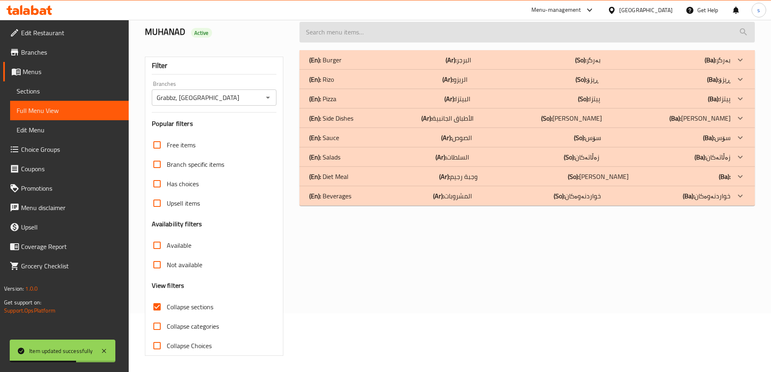
click at [372, 30] on input "search" at bounding box center [526, 32] width 455 height 21
paste input "Triple Bite Box"
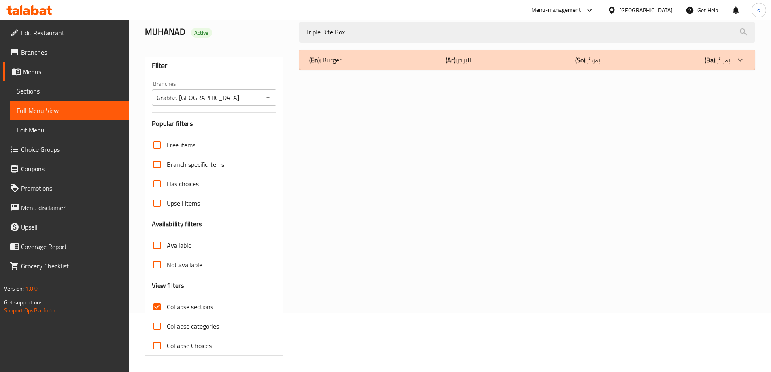
type input "Triple Bite Box"
click at [365, 61] on div "(En): Burger (Ar): البرجر (So): بەرگر (Ba): بەرگر" at bounding box center [519, 60] width 421 height 10
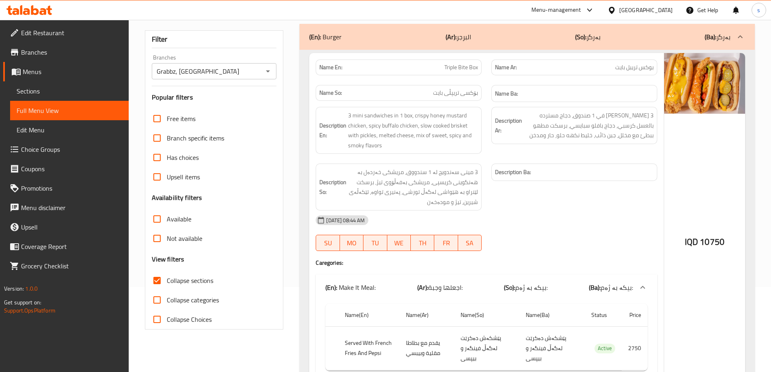
scroll to position [91, 0]
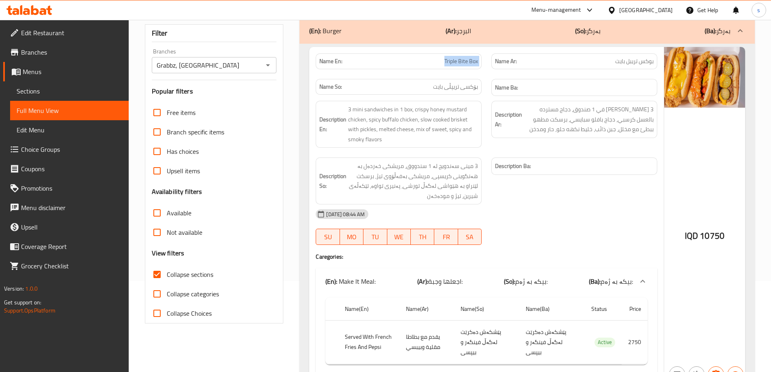
drag, startPoint x: 440, startPoint y: 62, endPoint x: 488, endPoint y: 59, distance: 48.2
click at [488, 59] on div "Name En: Triple Bite Box Name Ar: بوكس تريبل بايت Name So: بۆکسی تریپڵی بایت Na…" at bounding box center [486, 75] width 351 height 53
copy span "Triple Bite Box"
click at [60, 91] on span "Sections" at bounding box center [70, 91] width 106 height 10
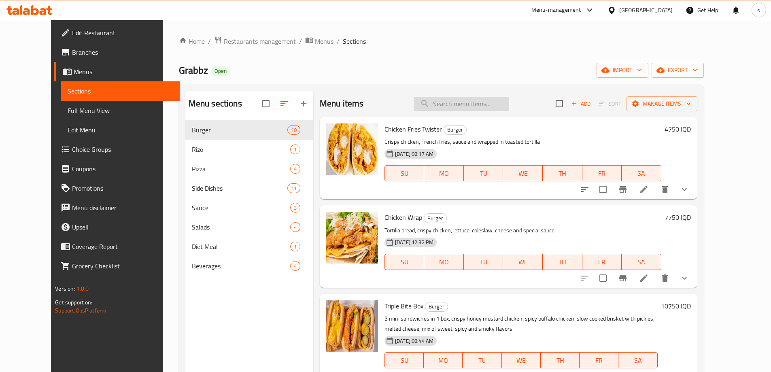
click at [470, 102] on input "search" at bounding box center [462, 104] width 96 height 14
paste input "Triple Bite Box"
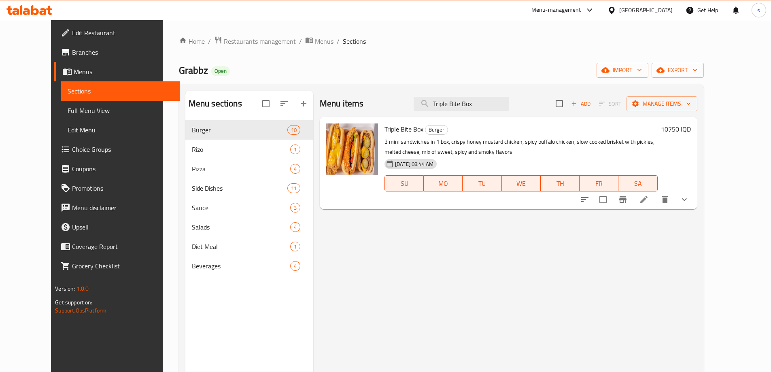
type input "Triple Bite Box"
click at [648, 198] on icon at bounding box center [643, 199] width 7 height 7
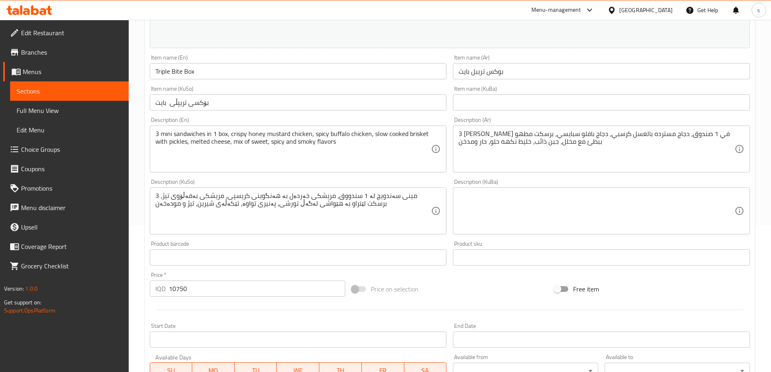
scroll to position [152, 0]
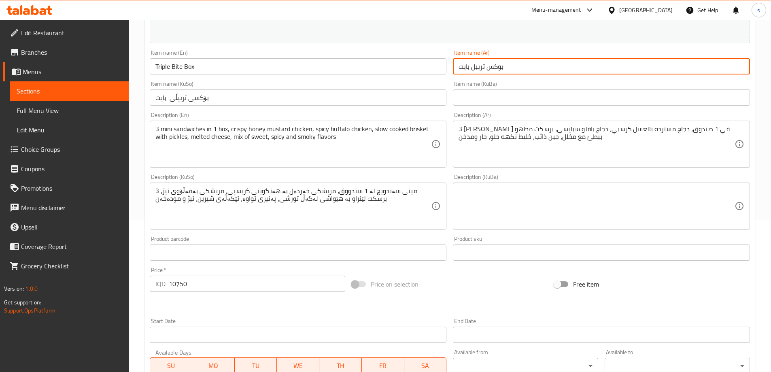
drag, startPoint x: 489, startPoint y: 69, endPoint x: 508, endPoint y: 70, distance: 19.5
click at [508, 70] on input "بوكس تريبل بايت" at bounding box center [601, 66] width 297 height 16
click at [496, 68] on input "بوكس تريبل بايت" at bounding box center [601, 66] width 297 height 16
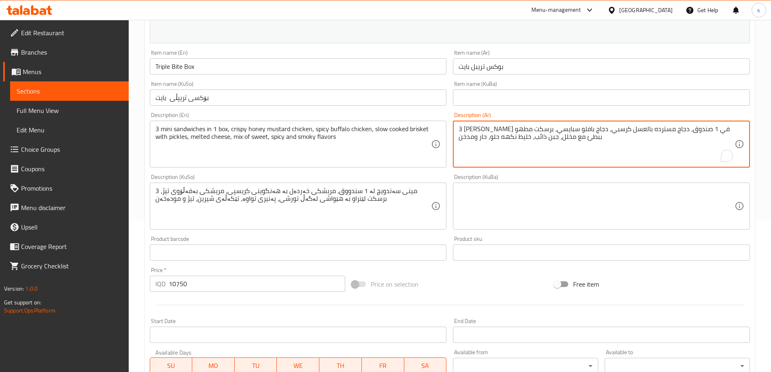
drag, startPoint x: 658, startPoint y: 130, endPoint x: 641, endPoint y: 132, distance: 17.5
paste textarea "وكس"
type textarea "3 ميني ساندويتش في 1 بوكس، دجاج مسترده بالعسل كرسبي، دجاج بافلو سبايسي، برسكت م…"
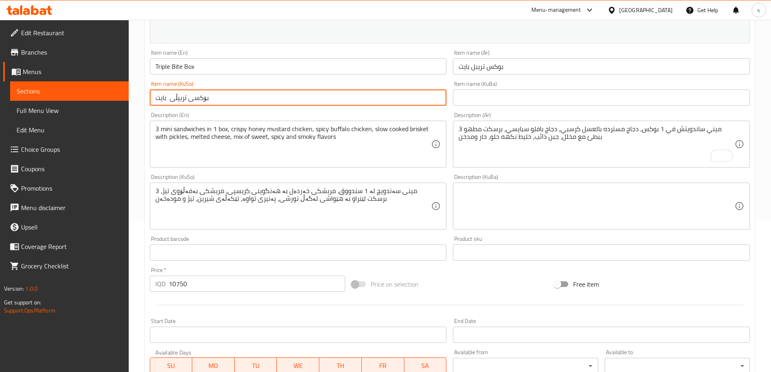
drag, startPoint x: 192, startPoint y: 98, endPoint x: 205, endPoint y: 100, distance: 13.5
click at [205, 100] on input "بۆکسی تریپڵی بایت" at bounding box center [298, 97] width 297 height 16
click at [199, 97] on input "بۆکسی تریپڵی بایت" at bounding box center [298, 97] width 297 height 16
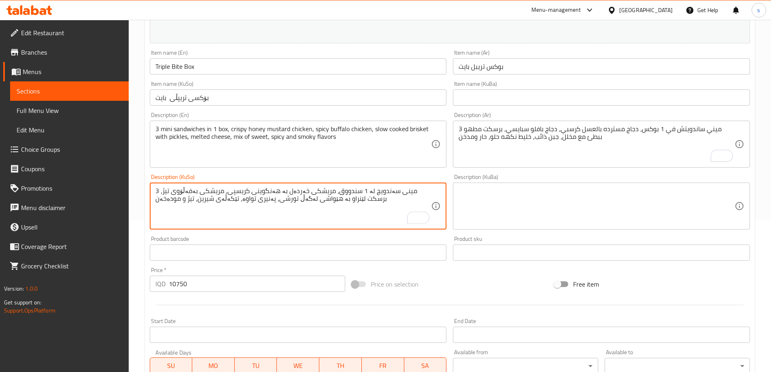
drag, startPoint x: 350, startPoint y: 191, endPoint x: 370, endPoint y: 191, distance: 19.8
paste textarea "ۆکسی"
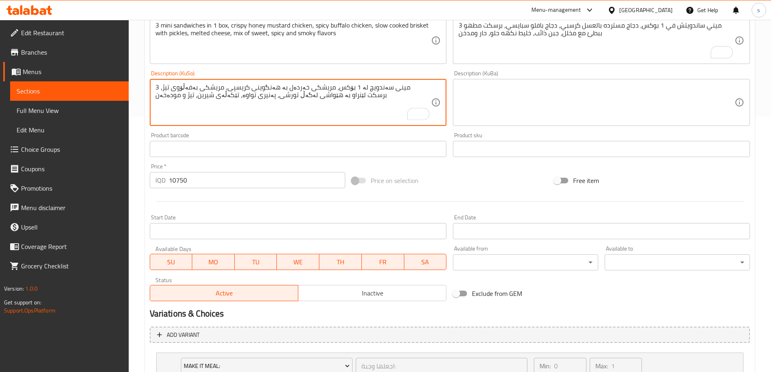
scroll to position [338, 0]
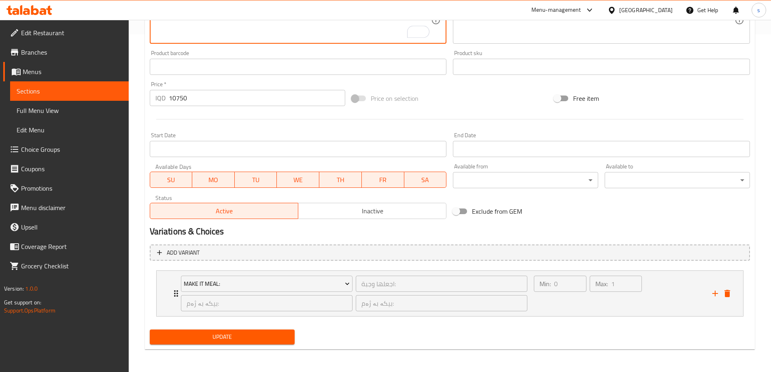
type textarea "3 مینی سەندویچ لە 1 بۆکس، مریشکی خەردەل بە هەنگوینی کریسپی، مریشکی بەفەڵۆوی تیژ…"
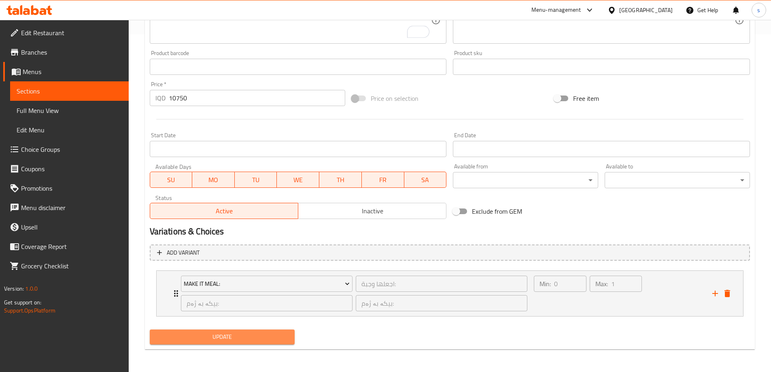
click at [227, 336] on span "Update" at bounding box center [222, 337] width 132 height 10
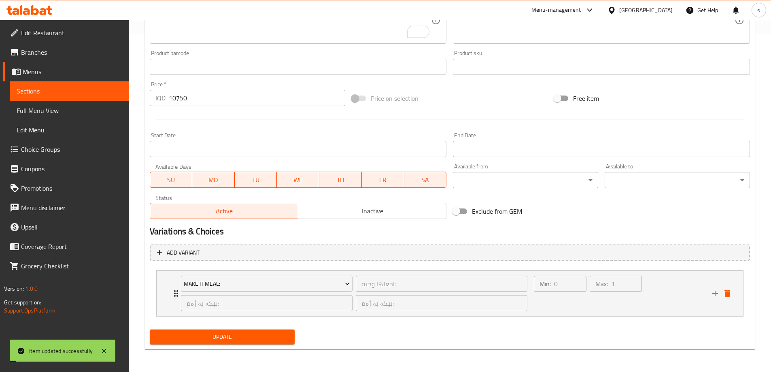
click at [56, 112] on span "Full Menu View" at bounding box center [70, 111] width 106 height 10
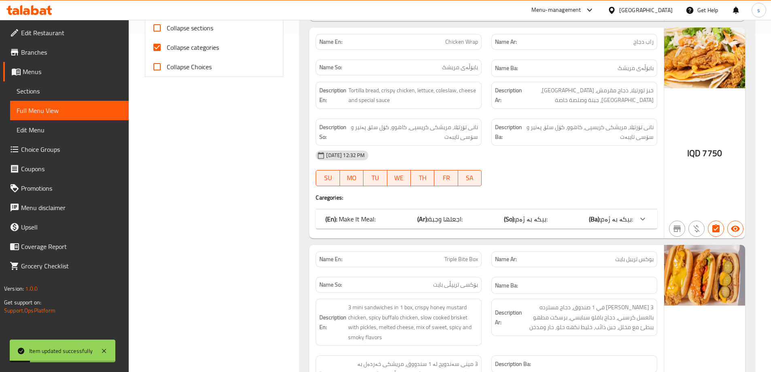
click at [160, 28] on input "Collapse sections" at bounding box center [156, 27] width 19 height 19
checkbox input "true"
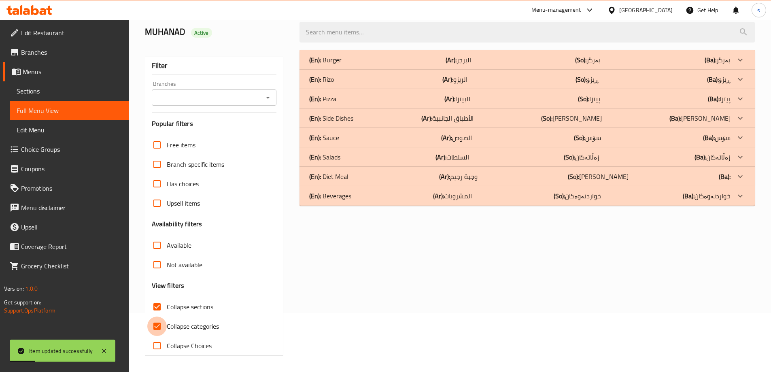
click at [155, 316] on input "Collapse categories" at bounding box center [156, 325] width 19 height 19
checkbox input "false"
click at [212, 96] on input "Branches" at bounding box center [207, 97] width 107 height 11
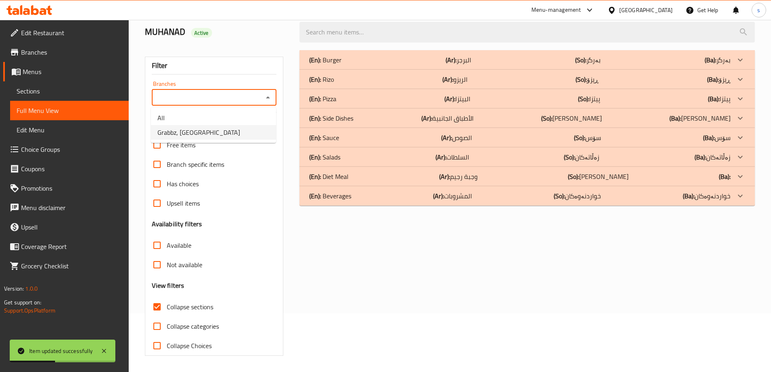
click at [214, 134] on li "Grabbz, Suli Heights" at bounding box center [213, 132] width 125 height 15
type input "Grabbz, Suli Heights"
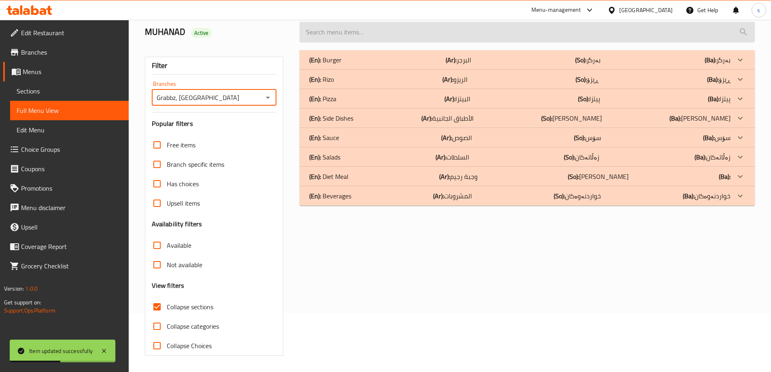
click at [326, 40] on input "search" at bounding box center [526, 32] width 455 height 21
paste input "Triple Bite Box"
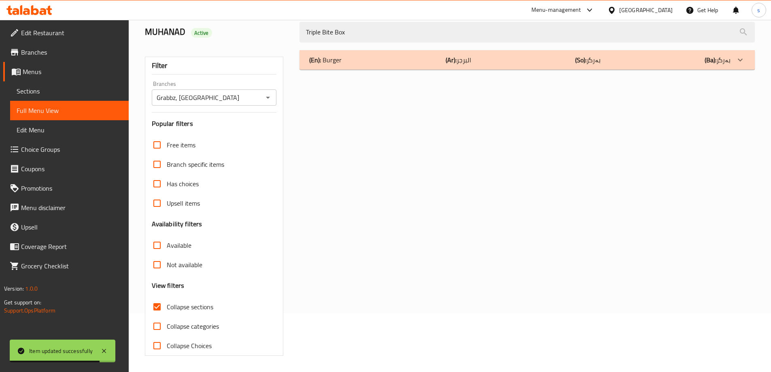
type input "Triple Bite Box"
click at [376, 66] on div "(En): Burger (Ar): البرجر (So): بەرگر (Ba): بەرگر" at bounding box center [526, 59] width 455 height 19
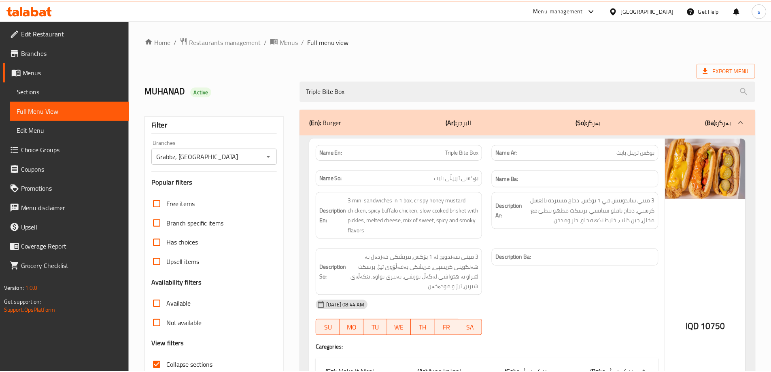
scroll to position [125, 0]
